Goal: Contribute content: Contribute content

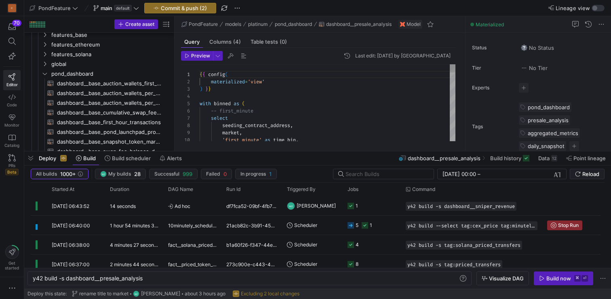
scroll to position [58, 44]
click at [33, 158] on span "button" at bounding box center [30, 158] width 13 height 14
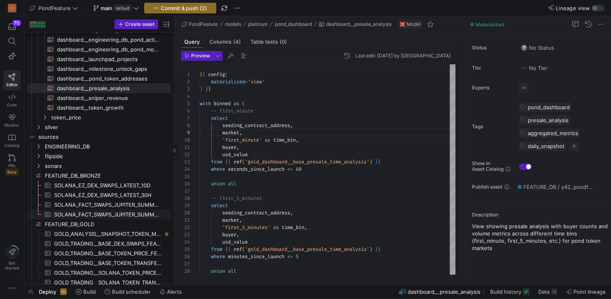
scroll to position [344, 0]
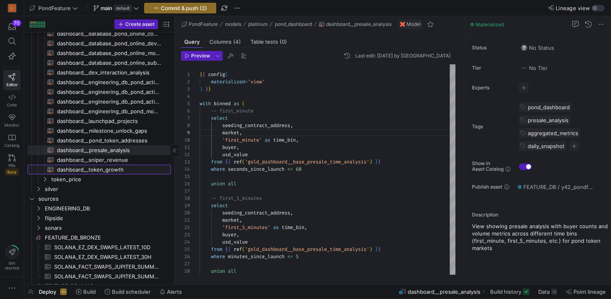
click at [118, 170] on span "dashboard__token_growth​​​​​​​​​​" at bounding box center [109, 169] width 105 height 9
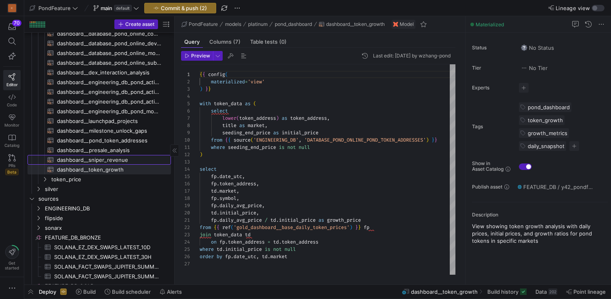
click at [112, 160] on span "dashboard__sniper_revenue​​​​​​​​​​" at bounding box center [109, 159] width 105 height 9
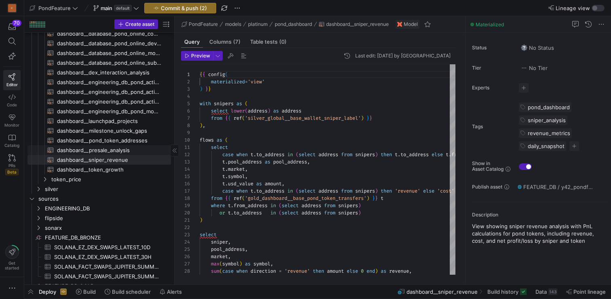
click at [113, 151] on span "dashboard__presale_analysis​​​​​​​​​​" at bounding box center [109, 150] width 105 height 9
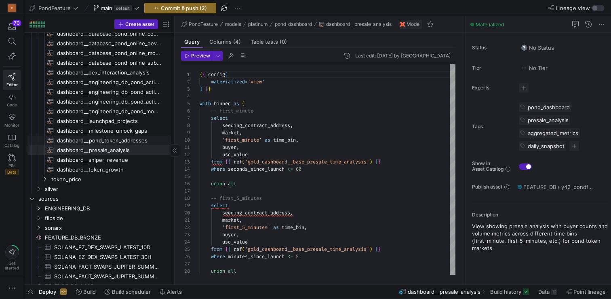
click at [116, 141] on span "dashboard__pond_token_addresses​​​​​​​​​​" at bounding box center [109, 140] width 105 height 9
type textarea "{{ config( materialized='view' ) }} -- Passthrough view of ENGINEERING_DB.DATAB…"
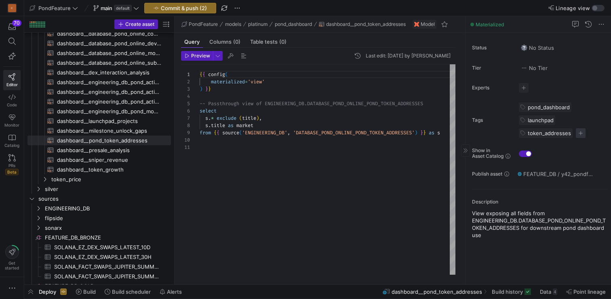
click at [583, 136] on span "button" at bounding box center [581, 133] width 10 height 10
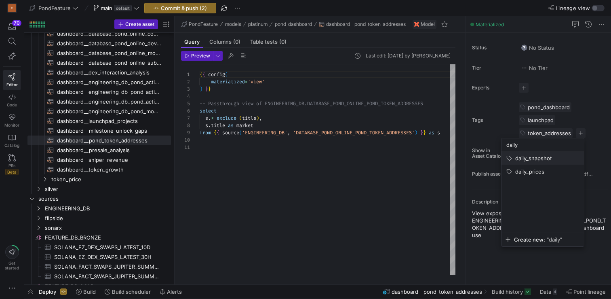
type input "daily"
click at [545, 159] on span "daily_snapshot" at bounding box center [533, 158] width 37 height 6
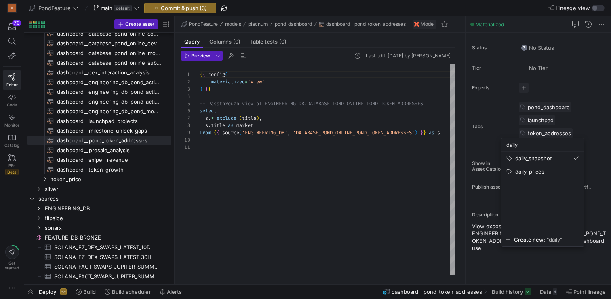
click at [103, 132] on div at bounding box center [305, 149] width 611 height 299
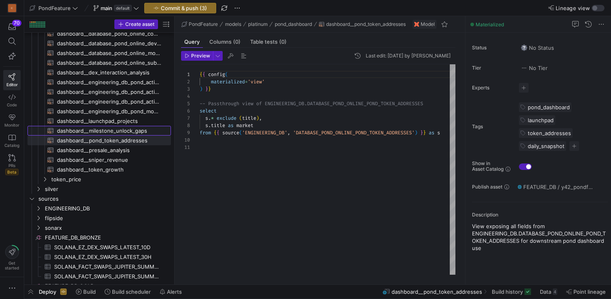
click at [103, 132] on span "dashboard__milestone_unlock_gaps​​​​​​​​​​" at bounding box center [109, 130] width 105 height 9
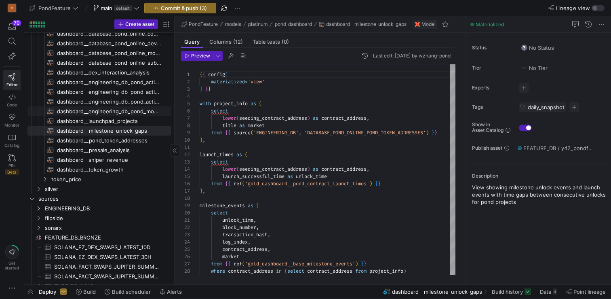
click at [114, 117] on span "dashboard__launchpad_projects​​​​​​​​​​" at bounding box center [109, 120] width 105 height 9
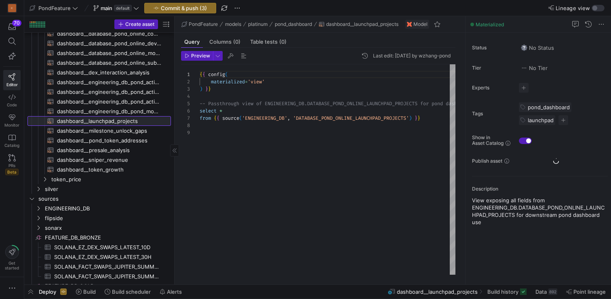
scroll to position [58, 0]
click at [130, 109] on span "dashboard__engineering_db_pond_model_submitter_rate​​​​​​​​​​" at bounding box center [109, 111] width 105 height 9
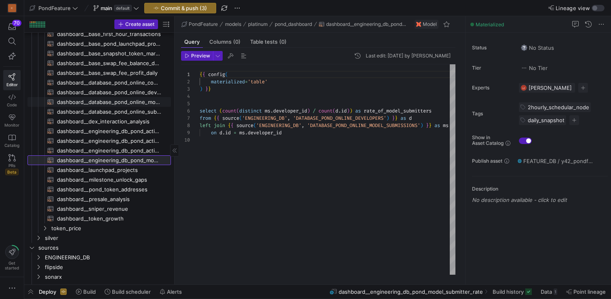
scroll to position [291, 0]
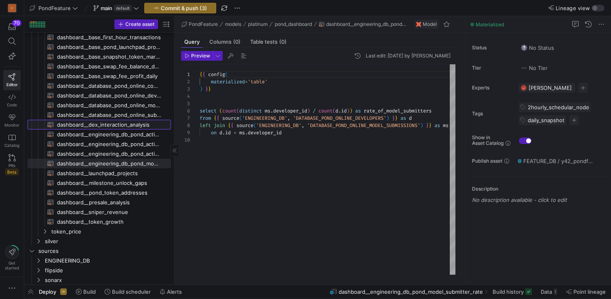
click at [130, 122] on span "dashboard__dex_interaction_analysis​​​​​​​​​​" at bounding box center [109, 124] width 105 height 9
type textarea "{{ config( materialized='view' ) }} with binned as ( -- first_minute select wal…"
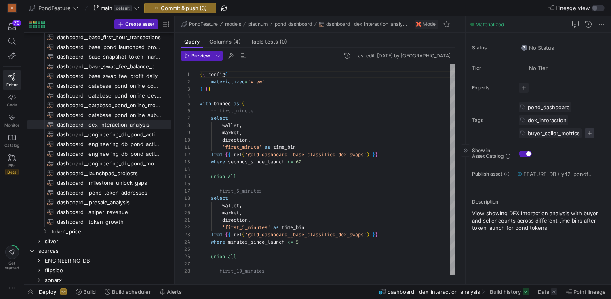
click at [590, 133] on span "button" at bounding box center [590, 133] width 10 height 10
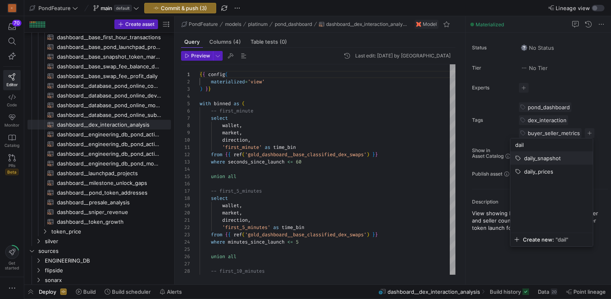
type input "dail"
click at [546, 157] on span "daily_snapshot" at bounding box center [542, 158] width 37 height 6
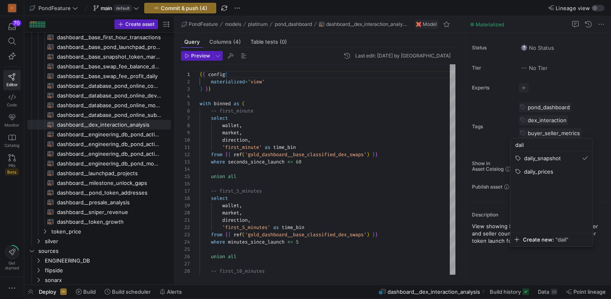
click at [350, 186] on div at bounding box center [305, 149] width 611 height 299
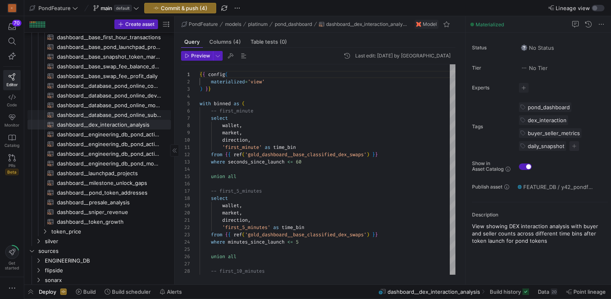
scroll to position [264, 0]
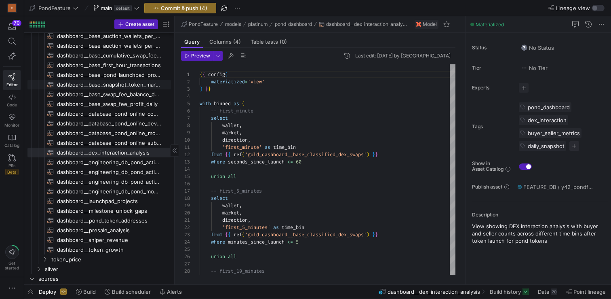
click at [122, 87] on span "dashboard__base_snapshot_token_market_features​​​​​​​​​​" at bounding box center [109, 84] width 105 height 9
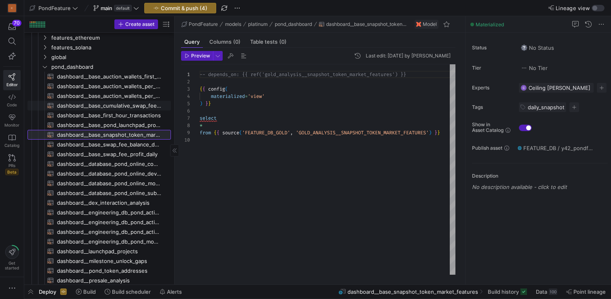
scroll to position [213, 0]
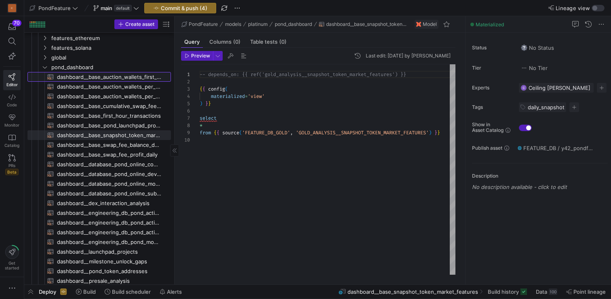
click at [129, 76] on span "dashboard__base_auction_wallets_first_hour​​​​​​​​​​" at bounding box center [109, 76] width 105 height 9
type textarea "{{ config( materialized='table' ) }} with token_meta as ( select title as marke…"
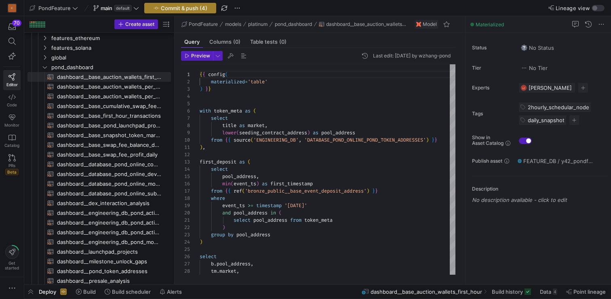
click at [194, 5] on span "Commit & push (4)" at bounding box center [184, 8] width 46 height 6
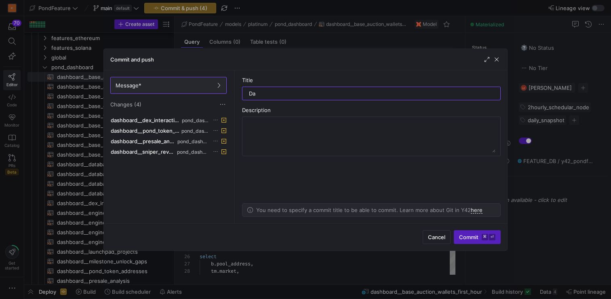
type input "D"
type input "Add daily snapshot"
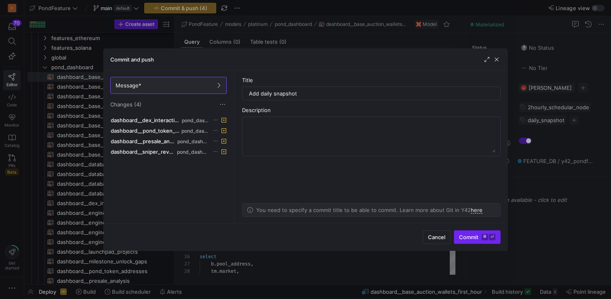
click at [481, 239] on span "Commit ⌘ ⏎" at bounding box center [477, 237] width 36 height 6
